Goal: Task Accomplishment & Management: Use online tool/utility

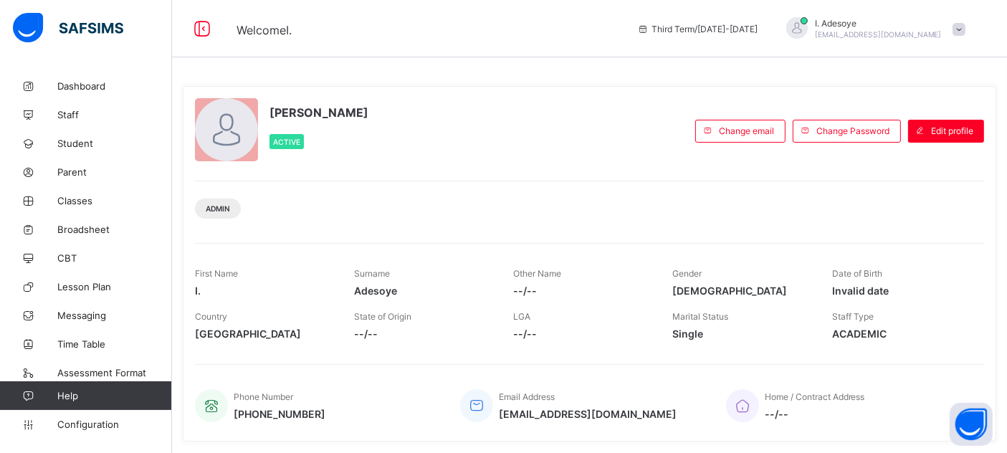
click at [84, 197] on span "Classes" at bounding box center [114, 200] width 115 height 11
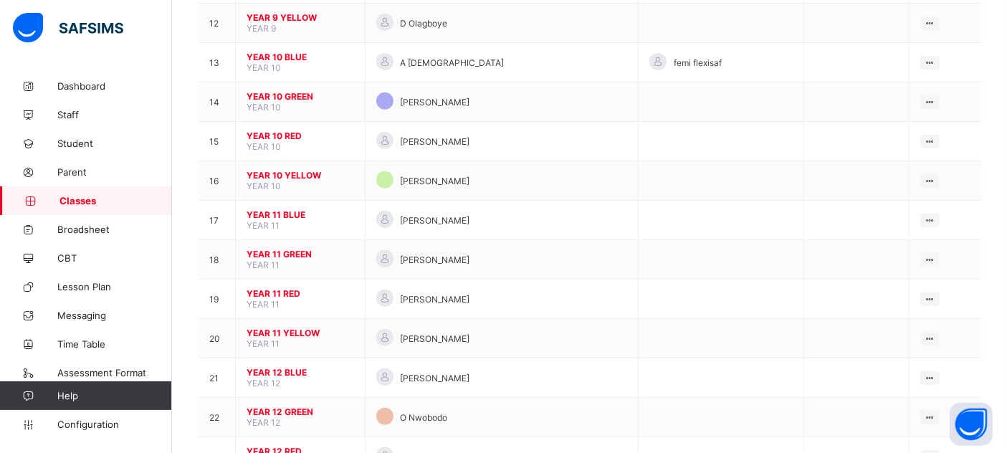
scroll to position [614, 0]
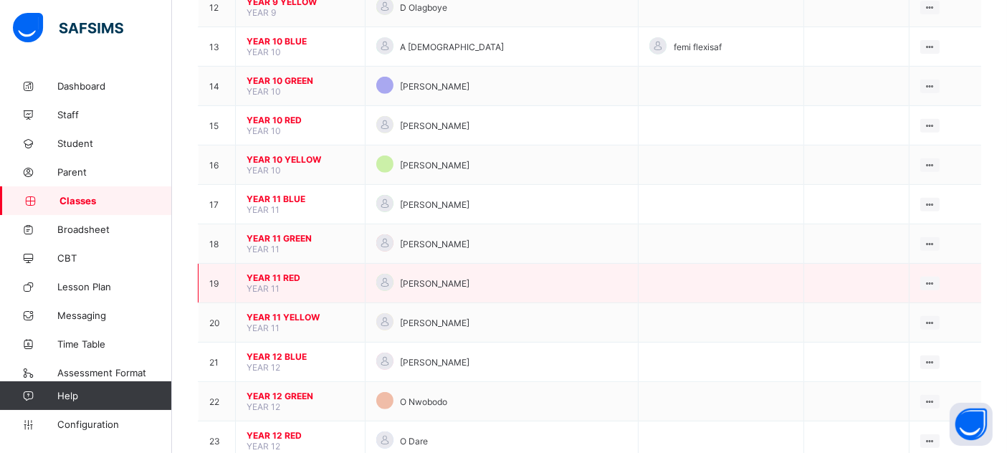
click at [287, 272] on span "YEAR 11 RED" at bounding box center [299, 277] width 107 height 11
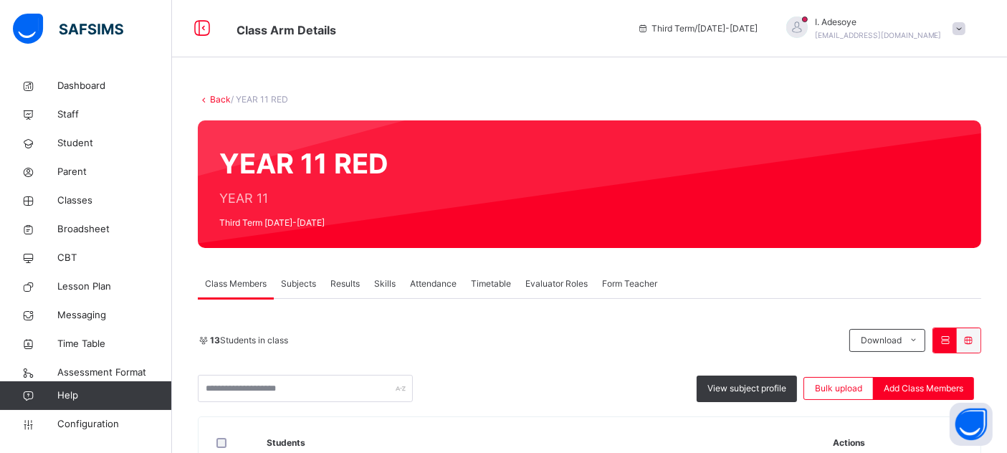
click at [304, 284] on span "Subjects" at bounding box center [298, 283] width 35 height 13
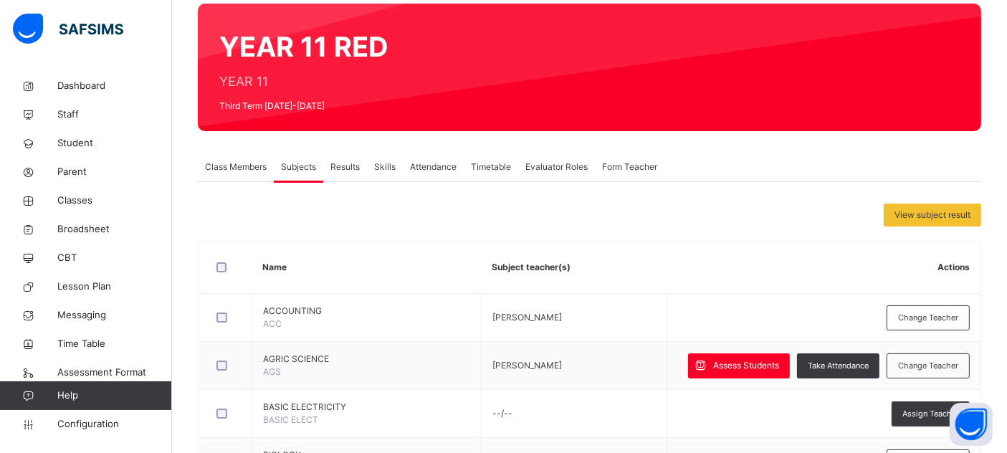
scroll to position [117, 0]
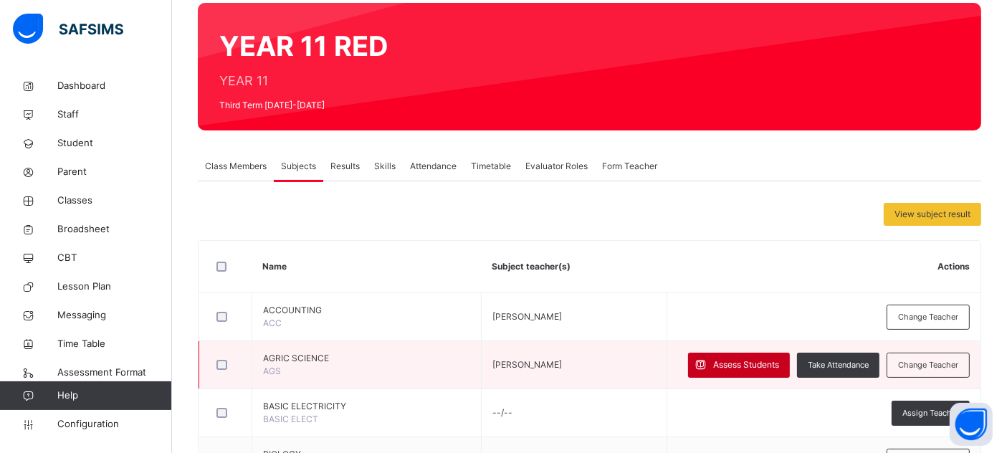
click at [755, 363] on span "Assess Students" at bounding box center [746, 364] width 66 height 13
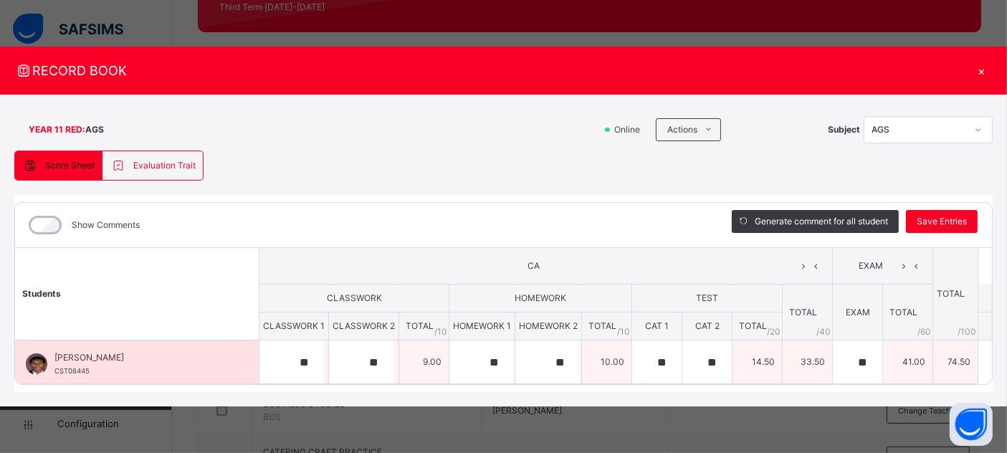
scroll to position [216, 0]
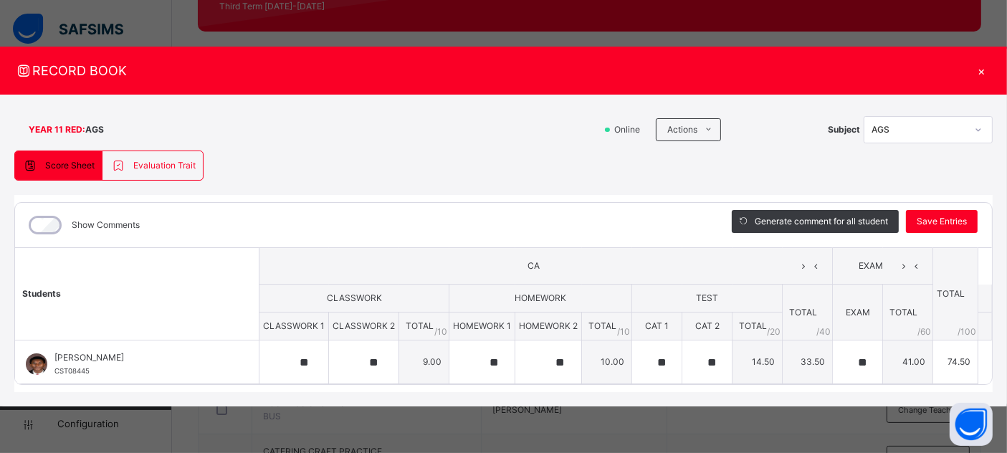
click at [982, 72] on div "×" at bounding box center [981, 70] width 21 height 19
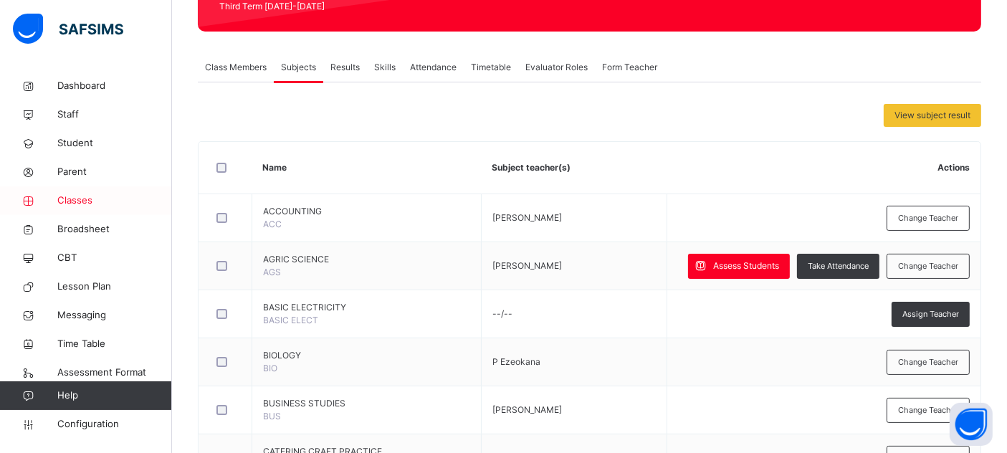
click at [87, 198] on span "Classes" at bounding box center [114, 200] width 115 height 14
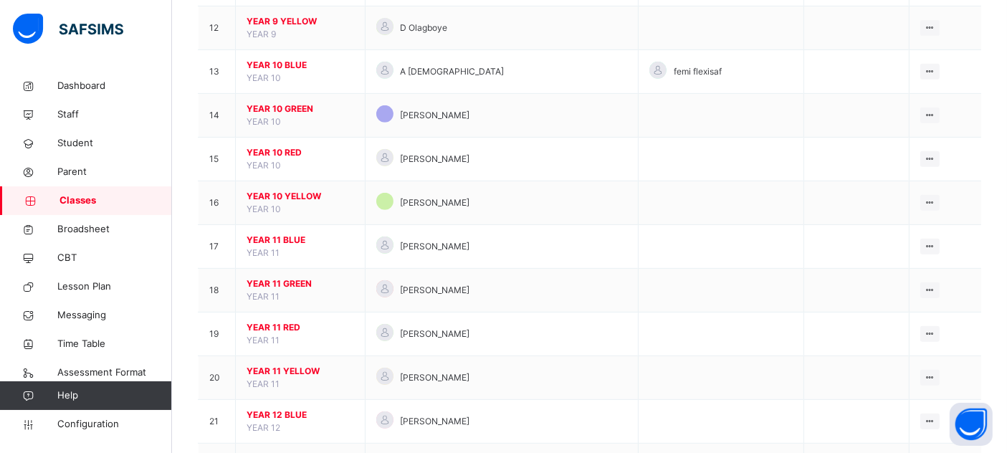
scroll to position [722, 0]
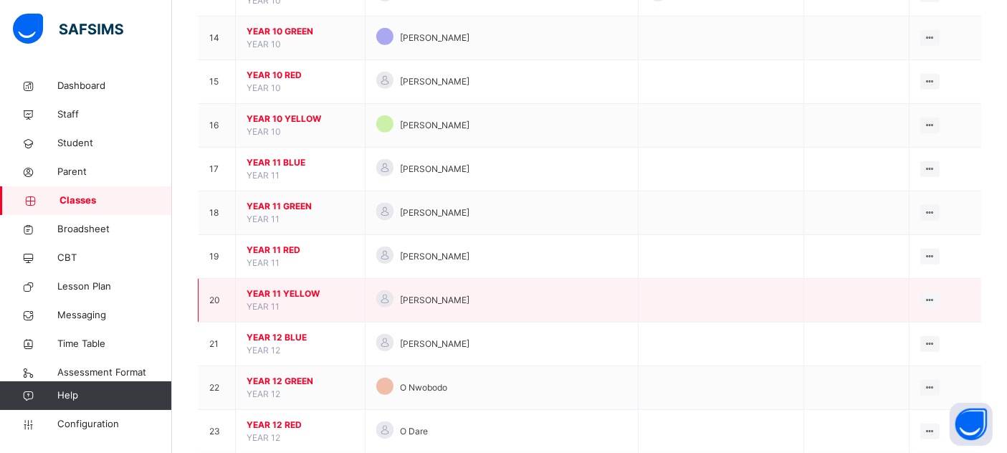
click at [307, 289] on span "YEAR 11 YELLOW" at bounding box center [299, 293] width 107 height 13
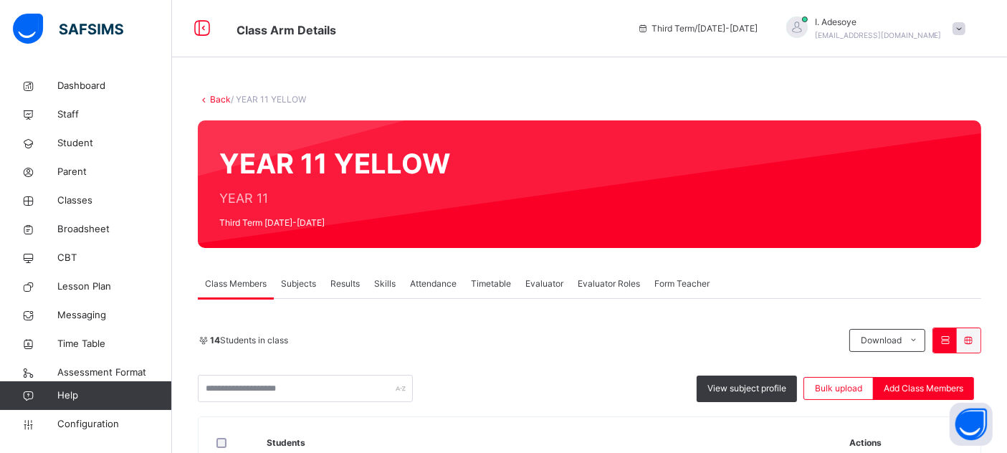
click at [301, 288] on span "Subjects" at bounding box center [298, 283] width 35 height 13
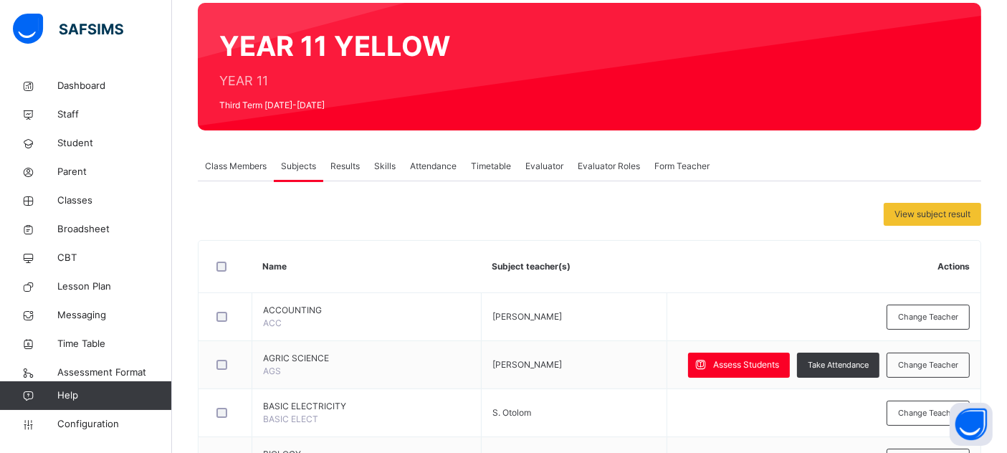
scroll to position [124, 0]
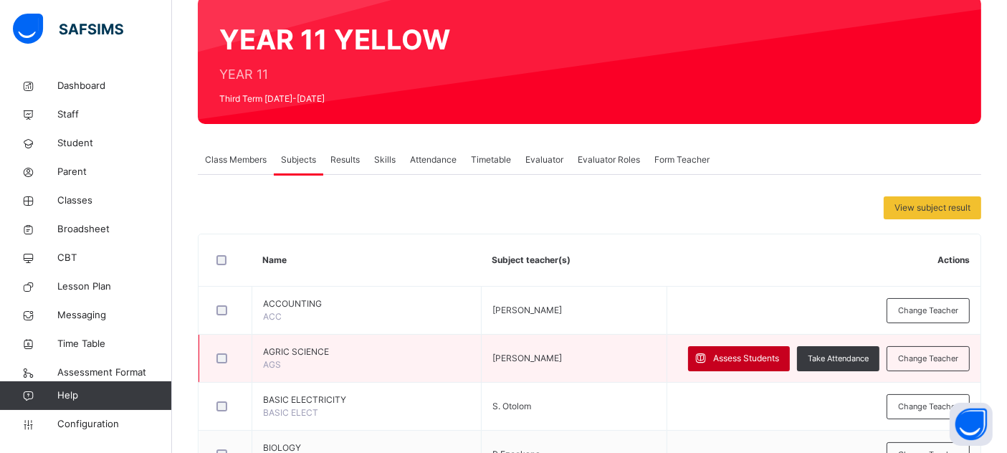
click at [740, 355] on span "Assess Students" at bounding box center [746, 358] width 66 height 13
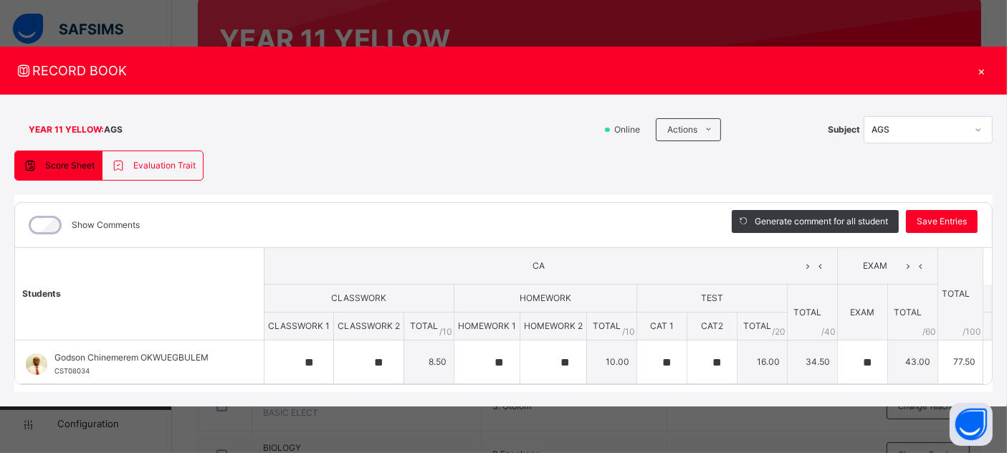
click at [980, 72] on div "×" at bounding box center [981, 70] width 21 height 19
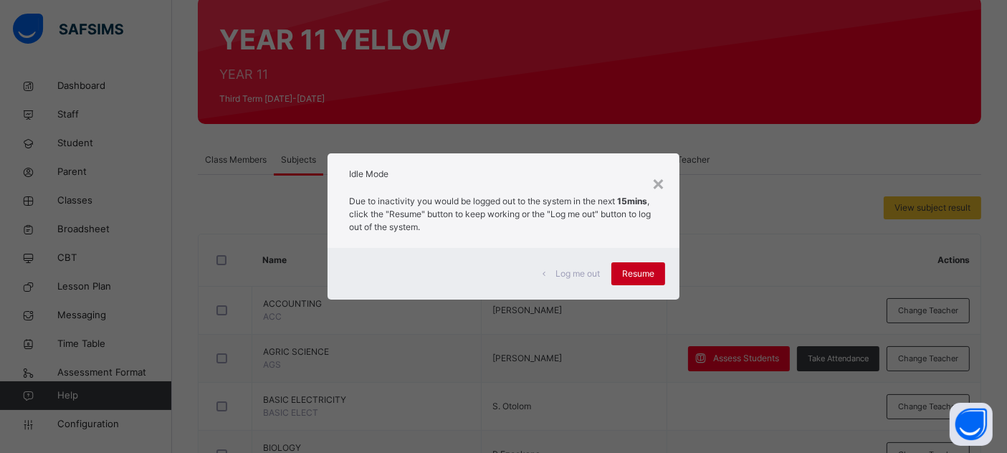
click at [626, 278] on span "Resume" at bounding box center [638, 273] width 32 height 13
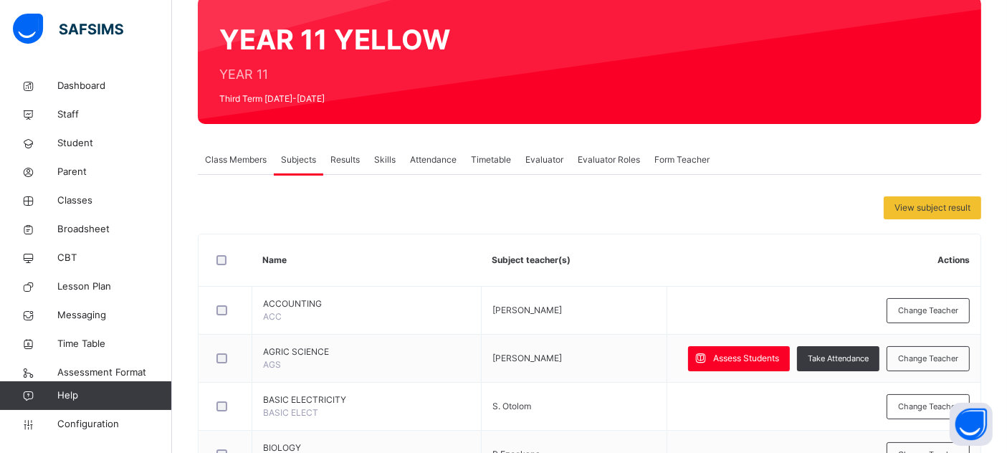
scroll to position [0, 0]
